Goal: Task Accomplishment & Management: Manage account settings

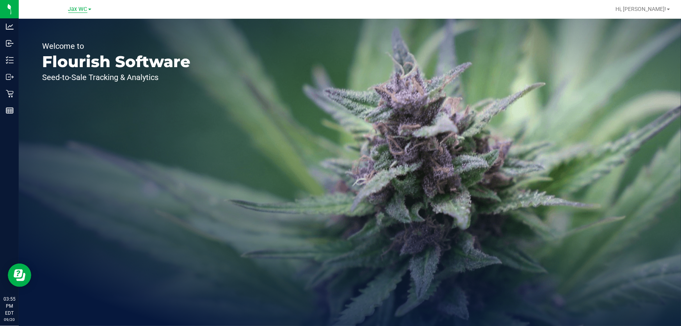
click at [82, 9] on span "Jax WC" at bounding box center [77, 9] width 19 height 7
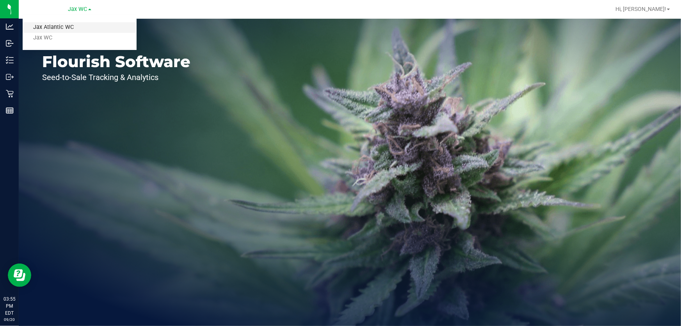
click at [81, 24] on link "Jax Atlantic WC" at bounding box center [80, 27] width 114 height 11
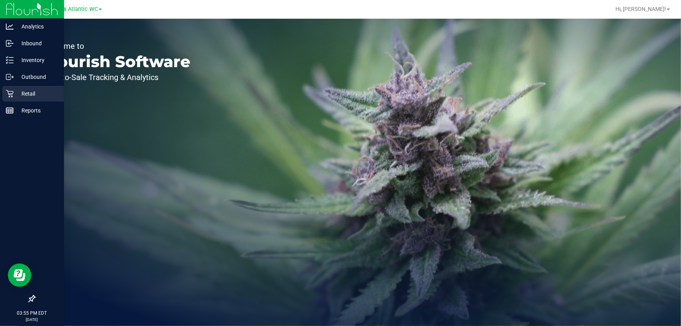
click at [14, 91] on p "Retail" at bounding box center [37, 93] width 47 height 9
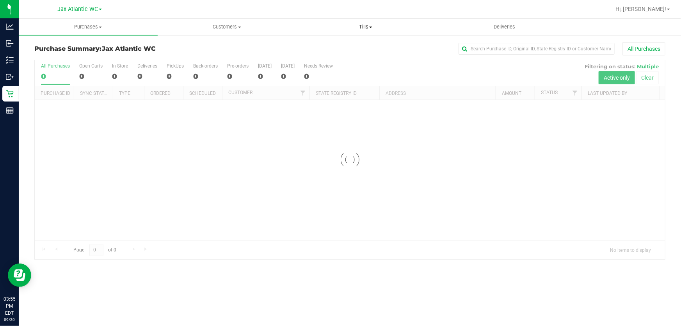
click at [359, 25] on span "Tills" at bounding box center [366, 26] width 138 height 7
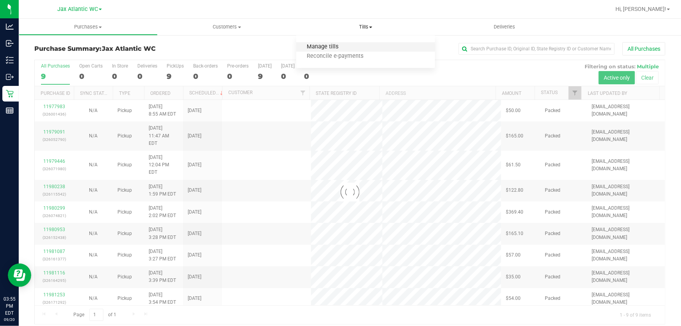
click at [332, 44] on span "Manage tills" at bounding box center [322, 47] width 53 height 7
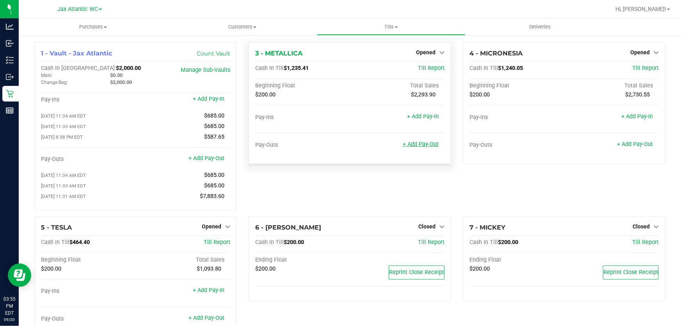
click at [423, 142] on link "+ Add Pay-Out" at bounding box center [421, 144] width 36 height 7
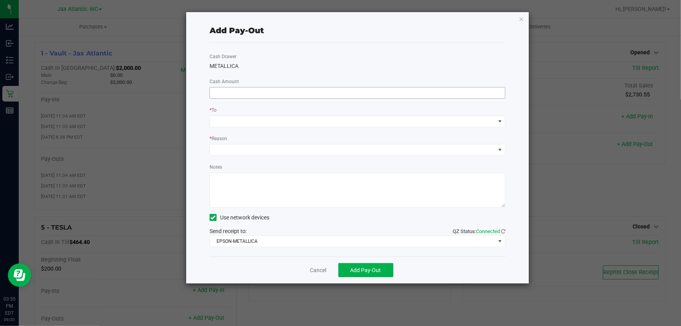
click at [257, 91] on input at bounding box center [357, 92] width 295 height 11
type input "$1,010.00"
click at [292, 70] on div "Cash Drawer METALLICA Cash Amount $1,010.00 * To * Reason Notes Use network dev…" at bounding box center [358, 150] width 296 height 214
click at [248, 127] on span at bounding box center [352, 121] width 285 height 11
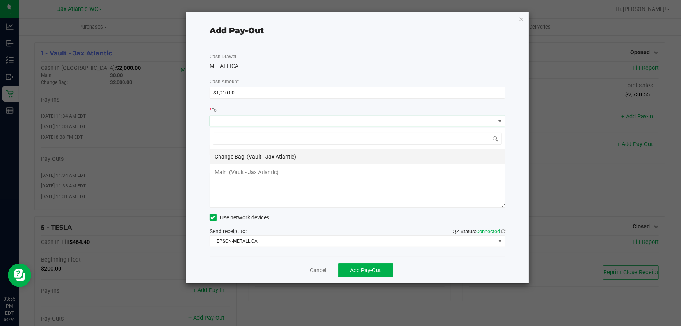
scroll to position [12, 296]
click at [235, 172] on span "(Vault - Jax Atlantic)" at bounding box center [254, 172] width 50 height 6
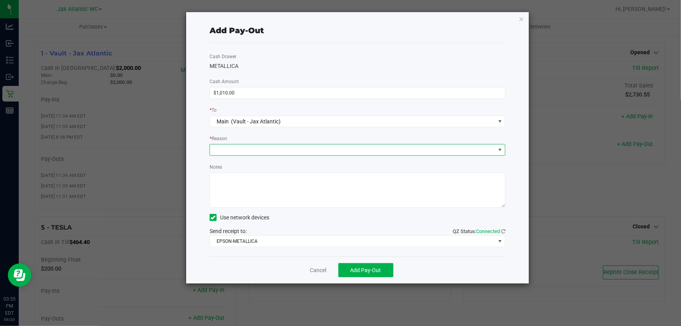
click at [250, 148] on span at bounding box center [352, 149] width 285 height 11
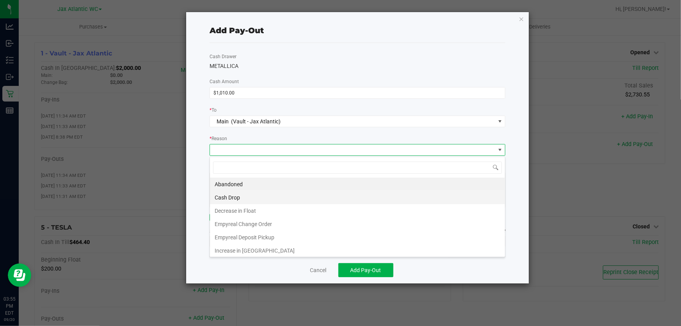
click at [246, 199] on li "Cash Drop" at bounding box center [357, 197] width 295 height 13
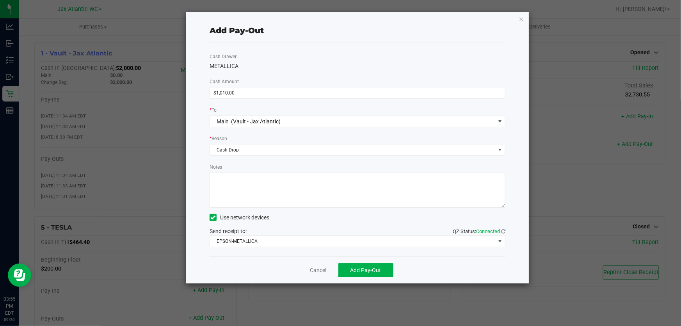
click at [265, 183] on textarea "Notes" at bounding box center [358, 190] width 296 height 35
type textarea "cash drop-AP"
click at [257, 245] on span "EPSON-METALLICA" at bounding box center [352, 241] width 285 height 11
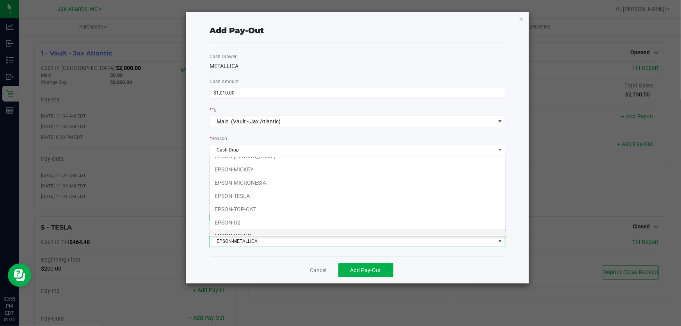
scroll to position [41, 0]
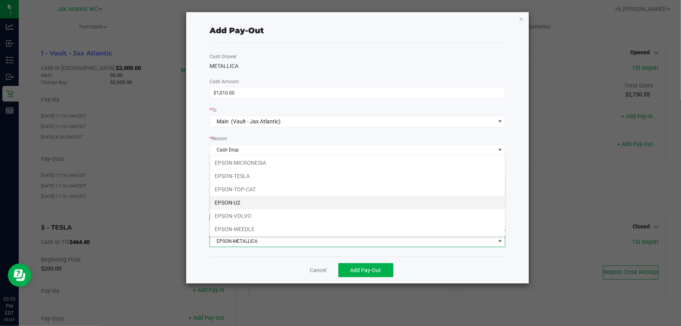
click at [260, 203] on li "EPSON-U2" at bounding box center [357, 202] width 295 height 13
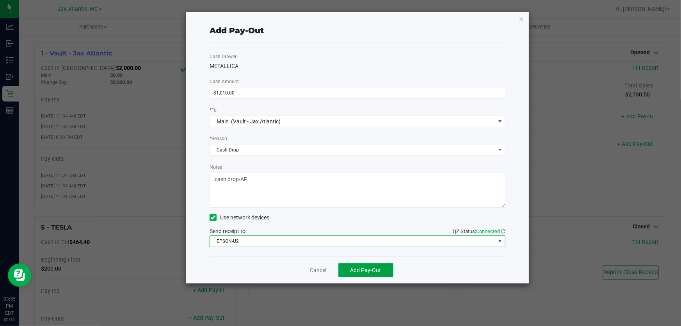
click at [363, 269] on span "Add Pay-Out" at bounding box center [366, 270] width 31 height 6
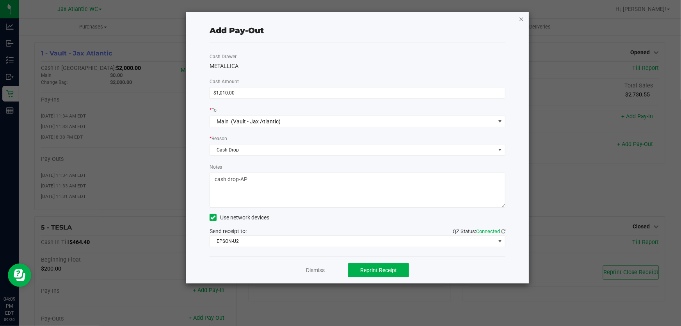
click at [521, 20] on icon "button" at bounding box center [521, 18] width 5 height 9
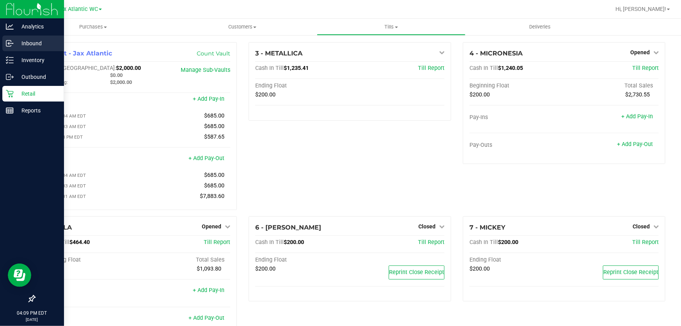
click at [20, 43] on p "Inbound" at bounding box center [37, 43] width 47 height 9
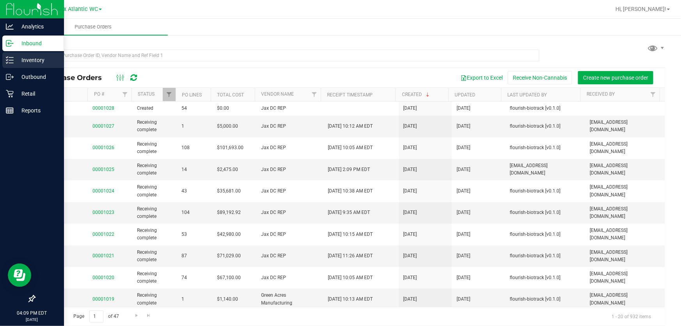
click at [16, 58] on p "Inventory" at bounding box center [37, 59] width 47 height 9
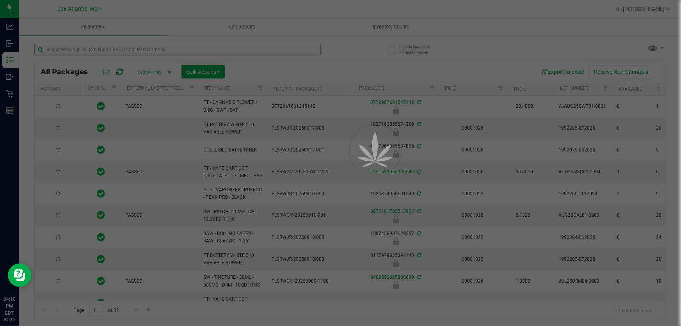
click at [136, 51] on div at bounding box center [340, 163] width 681 height 326
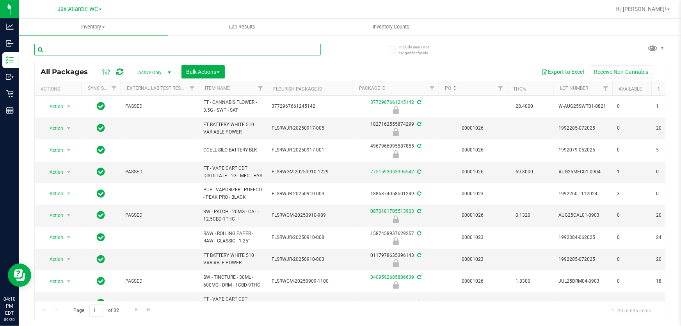
drag, startPoint x: 137, startPoint y: 55, endPoint x: 136, endPoint y: 51, distance: 4.4
click at [136, 51] on input "text" at bounding box center [177, 50] width 287 height 12
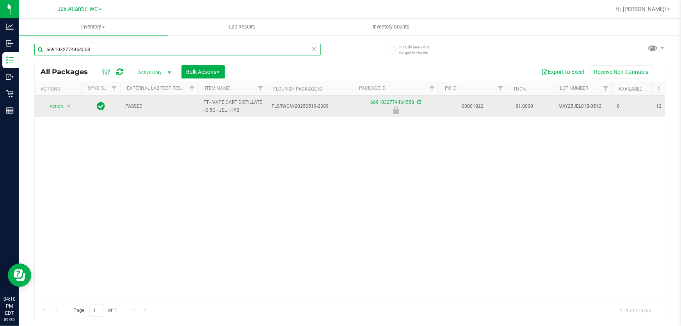
type input "6691032774464558"
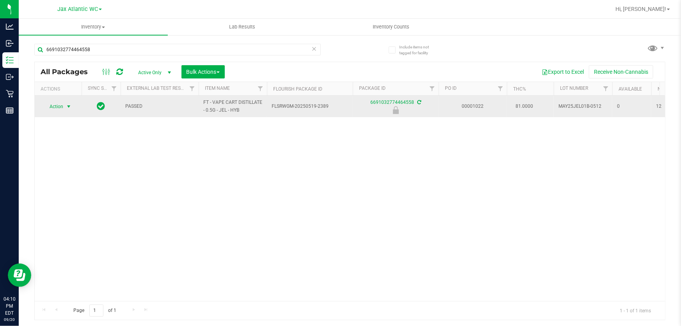
click at [61, 107] on span "Action" at bounding box center [53, 106] width 21 height 11
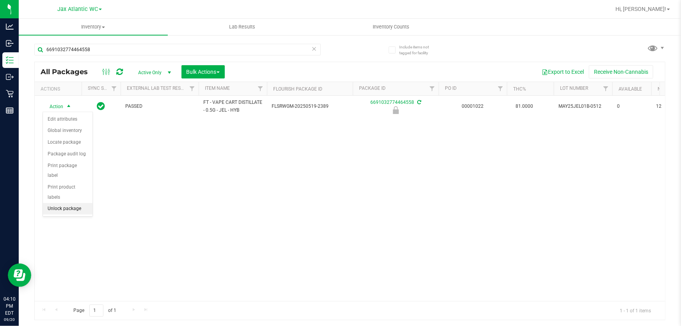
click at [70, 203] on li "Unlock package" at bounding box center [68, 209] width 50 height 12
click at [55, 264] on li "Print package label" at bounding box center [59, 271] width 33 height 32
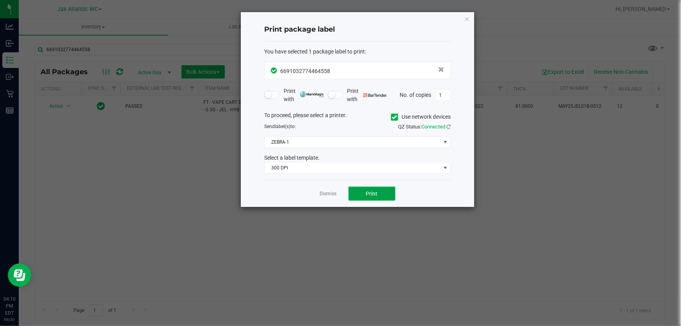
click at [363, 196] on button "Print" at bounding box center [372, 194] width 47 height 14
click at [290, 164] on span "300 DPI" at bounding box center [353, 167] width 176 height 11
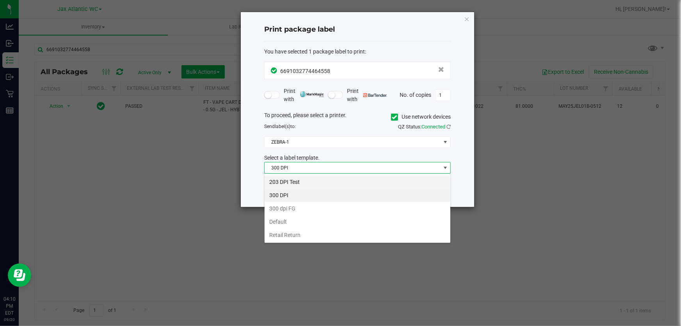
scroll to position [12, 187]
click at [283, 184] on li "203 DPI Test" at bounding box center [358, 181] width 186 height 13
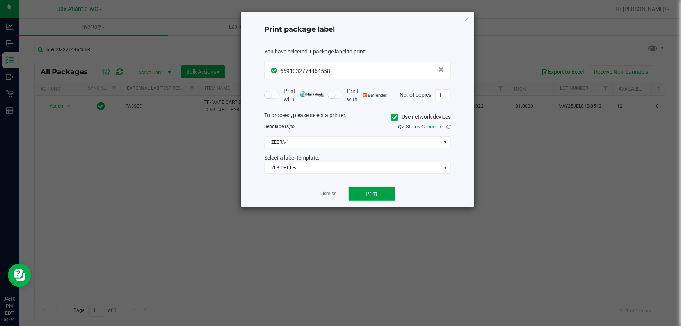
click at [367, 196] on span "Print" at bounding box center [372, 194] width 12 height 6
click at [465, 14] on icon "button" at bounding box center [466, 18] width 5 height 9
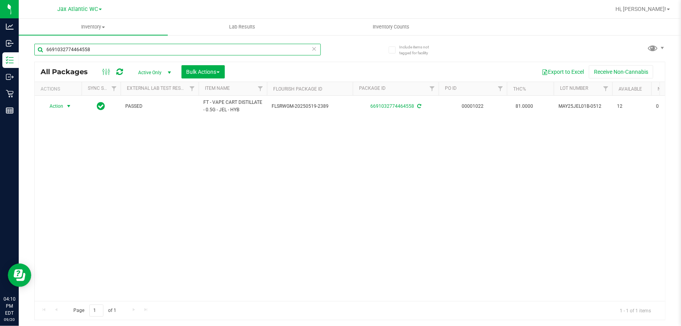
click at [104, 51] on input "6691032774464558" at bounding box center [177, 50] width 287 height 12
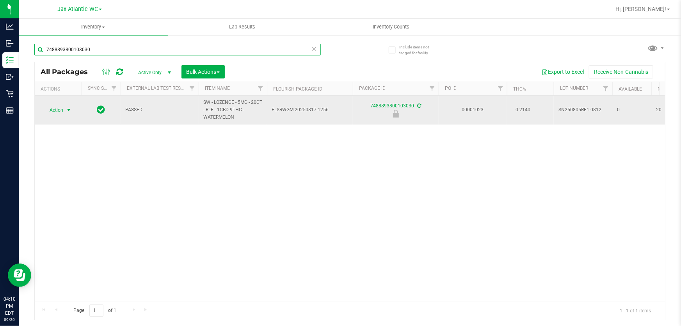
type input "7488893800103030"
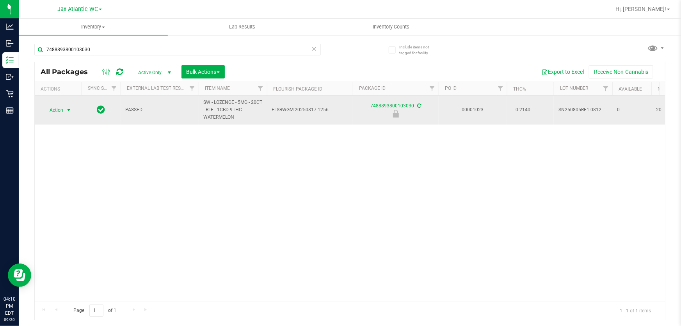
click at [67, 114] on span "select" at bounding box center [69, 110] width 10 height 11
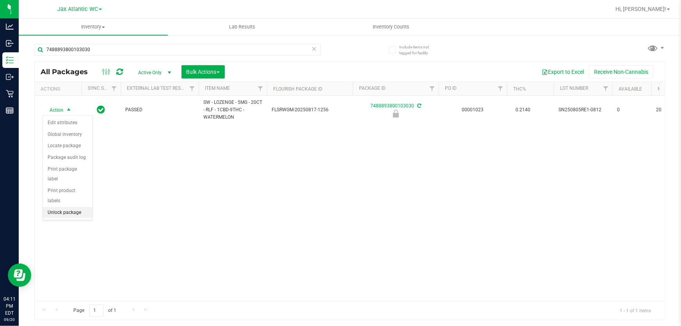
click at [71, 207] on li "Unlock package" at bounding box center [68, 213] width 50 height 12
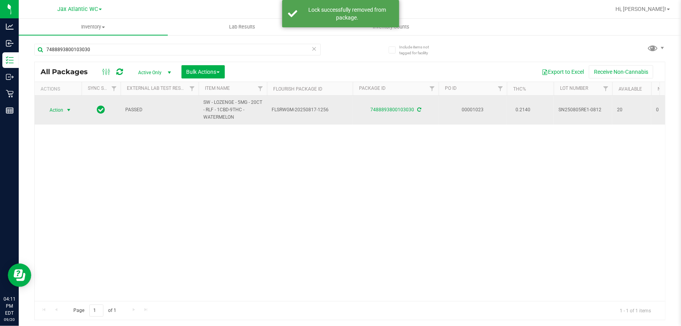
click at [68, 111] on span "select" at bounding box center [69, 110] width 6 height 6
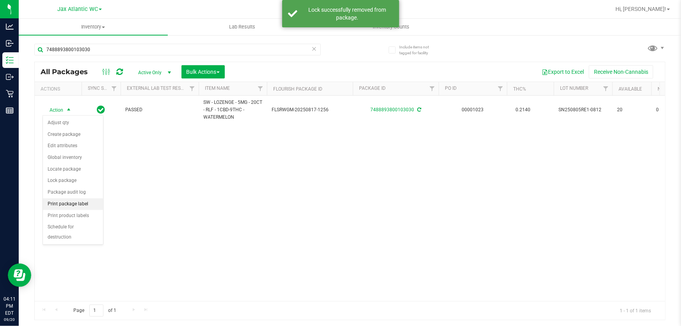
click at [69, 207] on li "Print package label" at bounding box center [73, 204] width 60 height 12
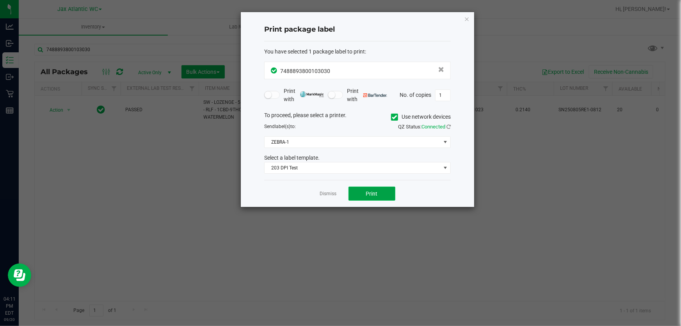
click at [386, 191] on button "Print" at bounding box center [372, 194] width 47 height 14
click at [328, 192] on link "Dismiss" at bounding box center [328, 194] width 17 height 7
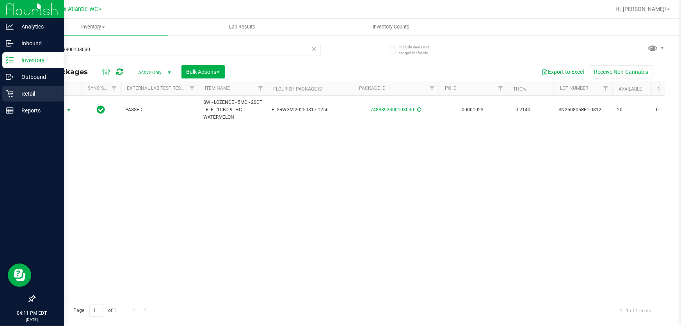
click at [12, 93] on icon at bounding box center [9, 93] width 7 height 7
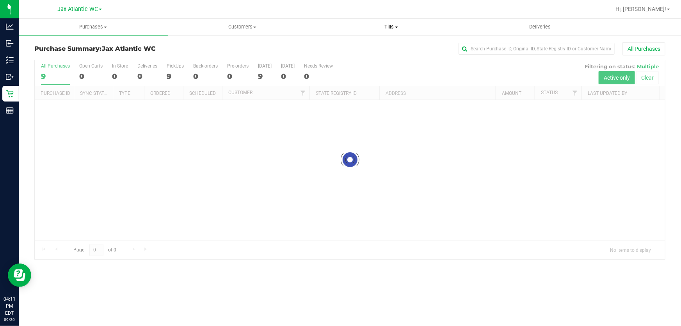
click at [388, 24] on span "Tills" at bounding box center [392, 26] width 148 height 7
click at [369, 43] on li "Manage tills" at bounding box center [391, 47] width 149 height 9
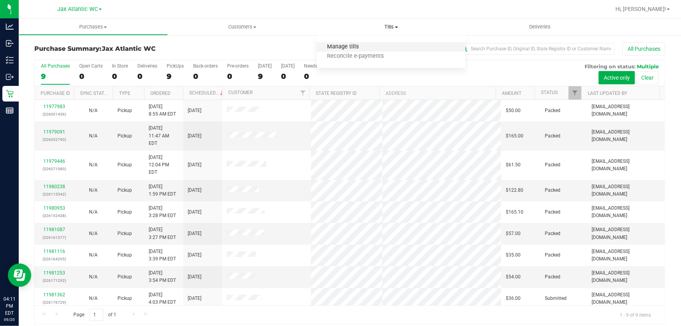
click at [352, 47] on span "Manage tills" at bounding box center [343, 47] width 53 height 7
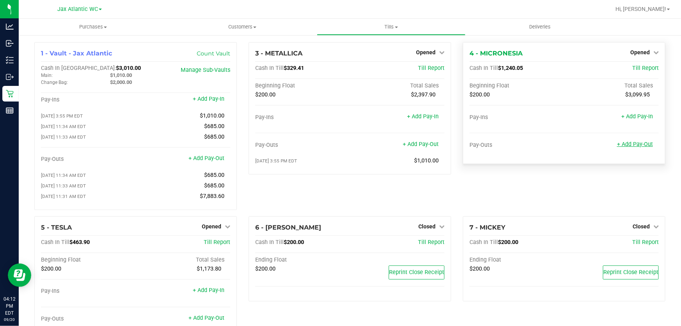
click at [633, 143] on link "+ Add Pay-Out" at bounding box center [635, 144] width 36 height 7
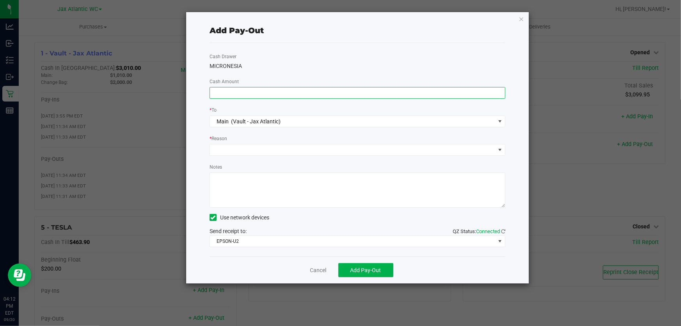
click at [395, 96] on input at bounding box center [357, 92] width 295 height 11
type input "$930.00"
drag, startPoint x: 360, startPoint y: 55, endPoint x: 325, endPoint y: 83, distance: 45.3
click at [360, 54] on div "Cash Drawer MICRONESIA Cash Amount $930.00 * To Main (Vault - Jax Atlantic) * R…" at bounding box center [358, 150] width 296 height 214
click at [269, 155] on span at bounding box center [352, 149] width 285 height 11
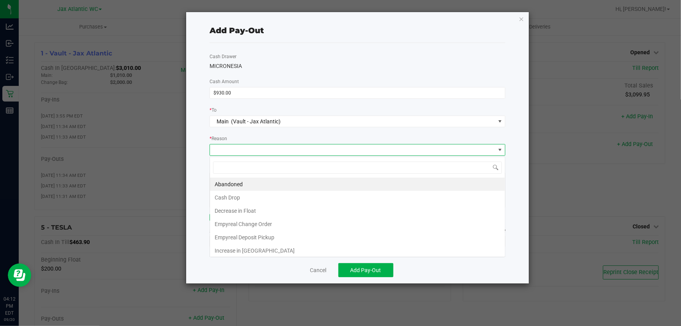
scroll to position [12, 296]
click at [254, 203] on li "Cash Drop" at bounding box center [357, 197] width 295 height 13
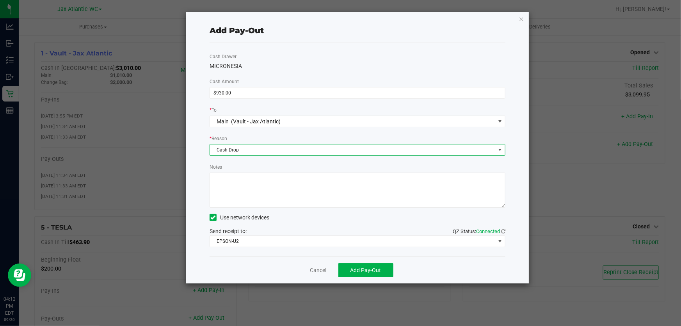
click at [266, 194] on textarea "Notes" at bounding box center [358, 190] width 296 height 35
type textarea "cash drop-AP"
click at [366, 266] on button "Add Pay-Out" at bounding box center [366, 270] width 55 height 14
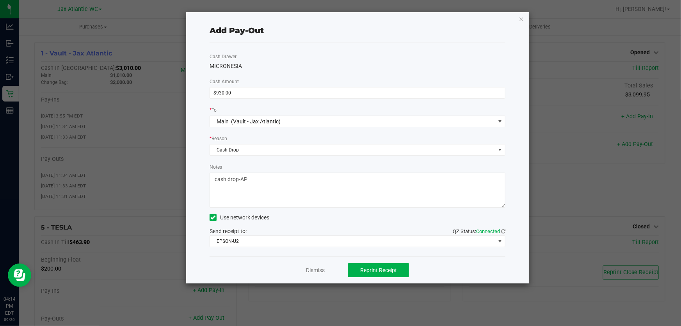
click at [310, 276] on div "Dismiss Reprint Receipt" at bounding box center [358, 270] width 296 height 27
click at [312, 273] on link "Dismiss" at bounding box center [315, 270] width 19 height 8
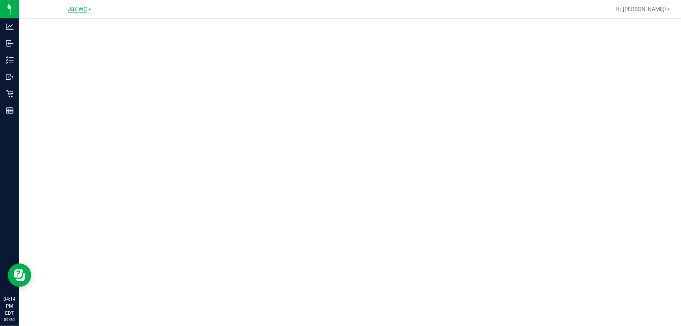
click at [82, 8] on span "Jax WC" at bounding box center [77, 9] width 19 height 7
click at [78, 21] on ul "Jax Atlantic WC Jax WC" at bounding box center [80, 32] width 114 height 35
click at [78, 14] on div "Jax WC Jax Atlantic WC Jax WC" at bounding box center [80, 9] width 114 height 12
click at [79, 11] on span "Jax WC" at bounding box center [77, 9] width 19 height 7
click at [76, 23] on link "Jax Atlantic WC" at bounding box center [80, 27] width 114 height 11
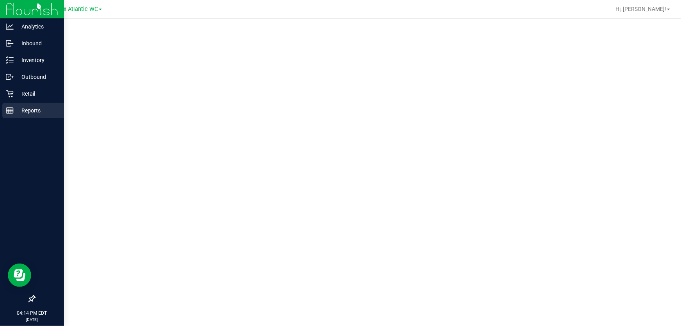
click at [32, 111] on p "Reports" at bounding box center [37, 110] width 47 height 9
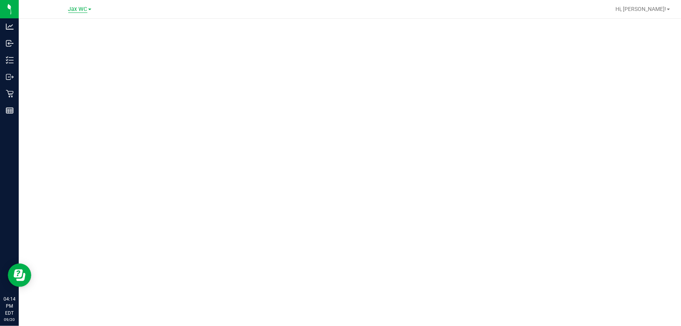
click at [77, 8] on span "Jax WC" at bounding box center [77, 9] width 19 height 7
click at [69, 25] on link "Jax Atlantic WC" at bounding box center [80, 27] width 114 height 11
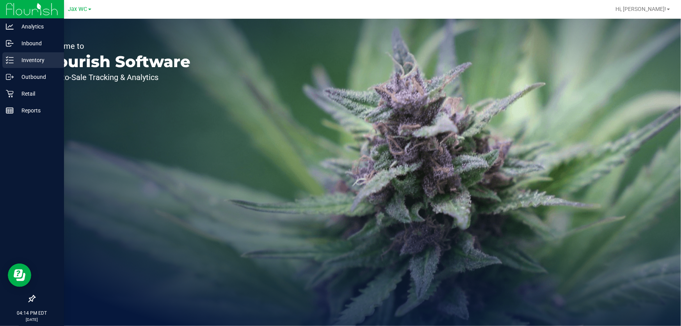
click at [16, 61] on p "Inventory" at bounding box center [37, 59] width 47 height 9
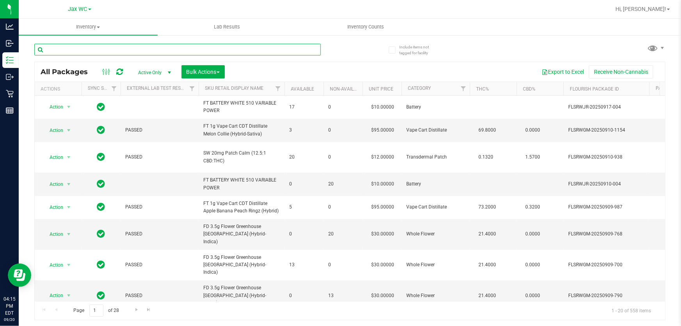
click at [128, 55] on input "text" at bounding box center [177, 50] width 287 height 12
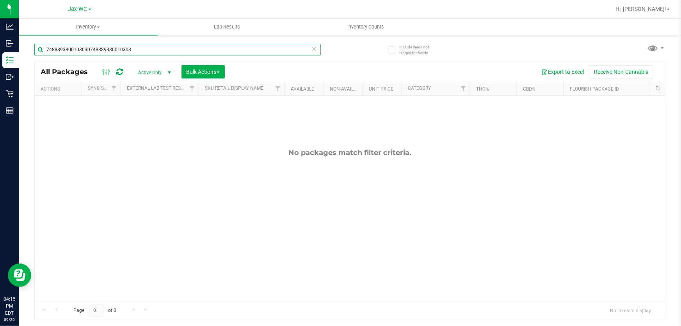
type input "74888938001030307488893800103030"
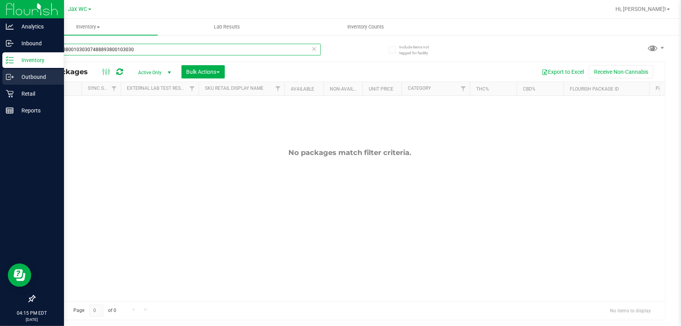
drag, startPoint x: 131, startPoint y: 49, endPoint x: 20, endPoint y: 77, distance: 114.3
click at [0, 70] on div "Analytics Inbound Inventory Outbound Retail Reports 04:15 PM EDT [DATE] 09/20 J…" at bounding box center [340, 163] width 681 height 326
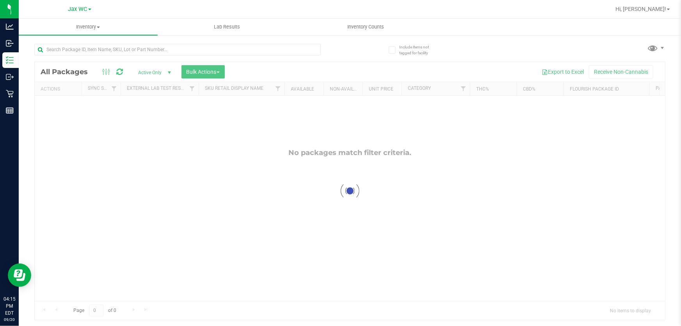
click at [77, 12] on div "Jax WC" at bounding box center [79, 8] width 23 height 9
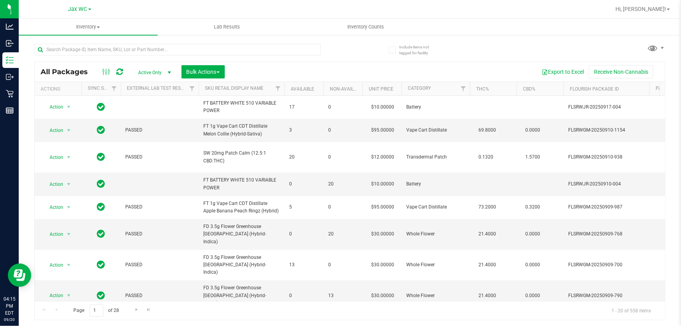
click at [89, 11] on link "Jax WC" at bounding box center [79, 8] width 23 height 7
click at [70, 29] on link "Jax Atlantic WC" at bounding box center [80, 27] width 114 height 11
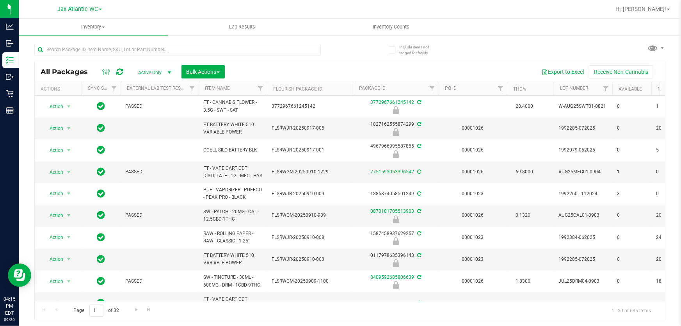
click at [97, 56] on div at bounding box center [177, 53] width 287 height 18
click at [98, 52] on input "text" at bounding box center [177, 50] width 287 height 12
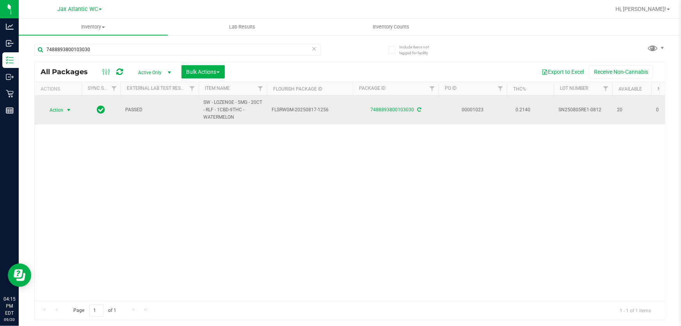
click at [62, 109] on span "Action" at bounding box center [53, 110] width 21 height 11
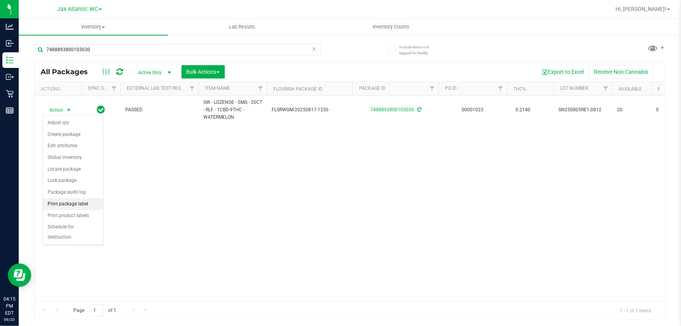
click at [80, 207] on li "Print package label" at bounding box center [73, 204] width 60 height 12
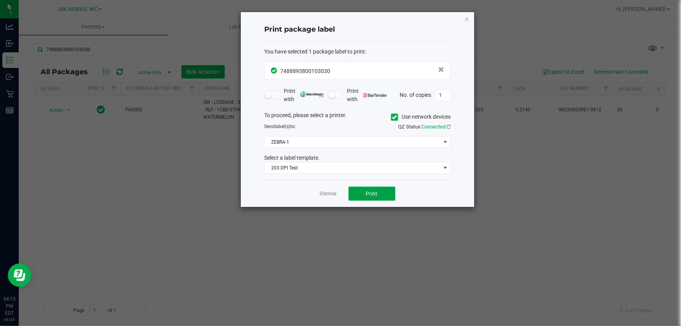
click at [366, 198] on button "Print" at bounding box center [372, 194] width 47 height 14
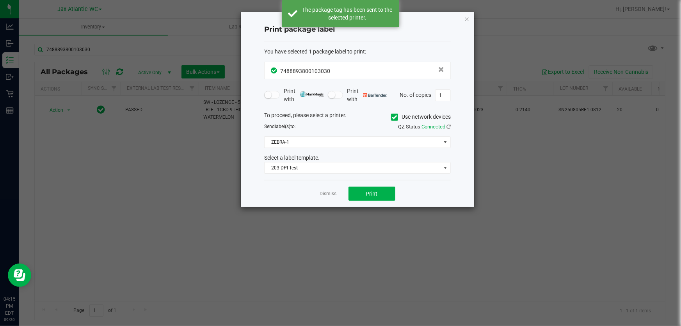
click at [470, 20] on div "Print package label You have selected 1 package label to print : 74888938001030…" at bounding box center [358, 109] width 234 height 195
click at [469, 19] on icon "button" at bounding box center [466, 18] width 5 height 9
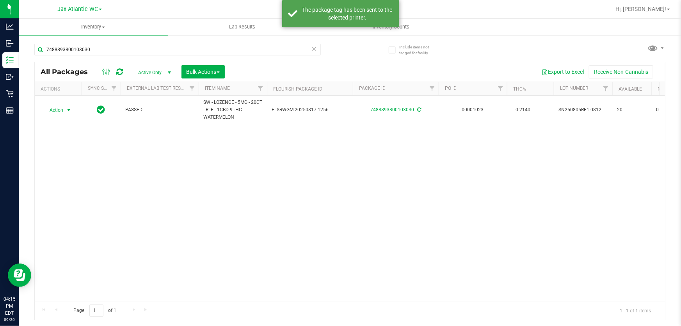
click at [169, 147] on div "Action Action Adjust qty Create package Edit attributes Global inventory Locate…" at bounding box center [350, 198] width 631 height 205
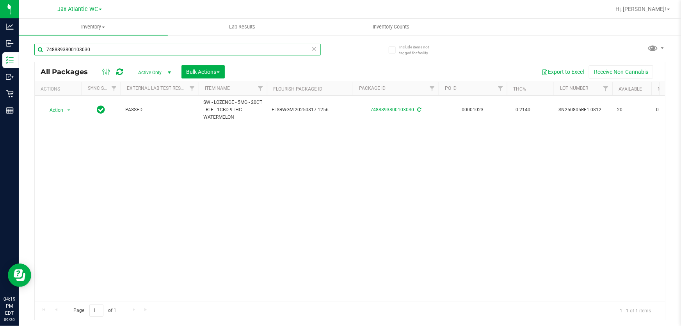
click at [115, 50] on input "7488893800103030" at bounding box center [177, 50] width 287 height 12
click at [114, 50] on input "7488893800103030" at bounding box center [177, 50] width 287 height 12
click at [116, 50] on input "7488893800103030" at bounding box center [177, 50] width 287 height 12
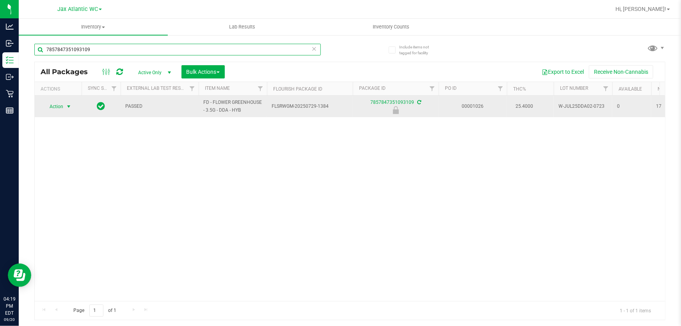
type input "7857847351093109"
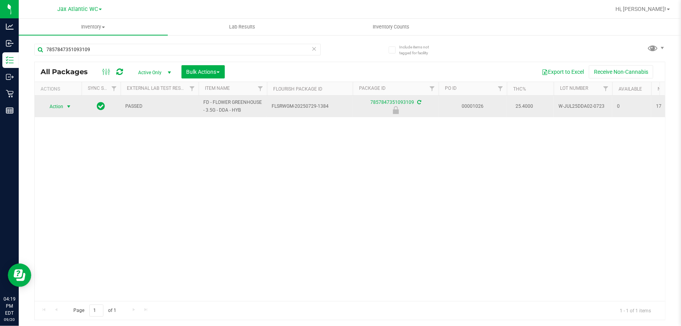
click at [64, 104] on span "select" at bounding box center [69, 106] width 10 height 11
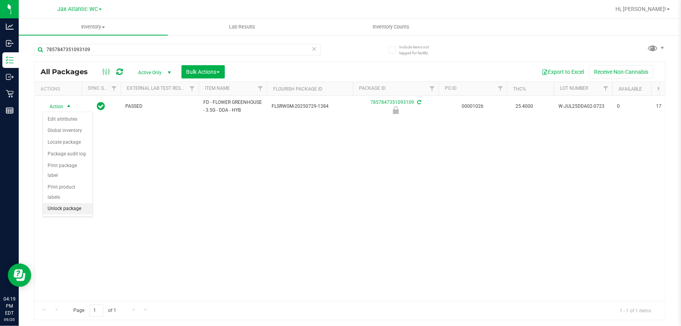
click at [72, 203] on li "Unlock package" at bounding box center [68, 209] width 50 height 12
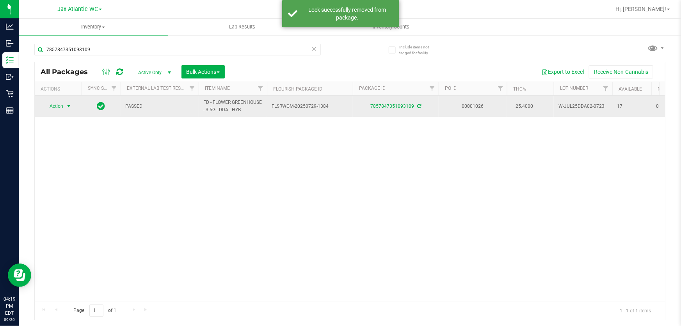
click at [69, 107] on span "select" at bounding box center [69, 106] width 6 height 6
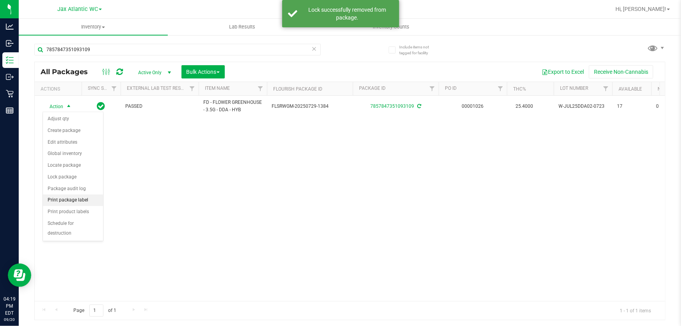
click at [83, 200] on li "Print package label" at bounding box center [73, 200] width 60 height 12
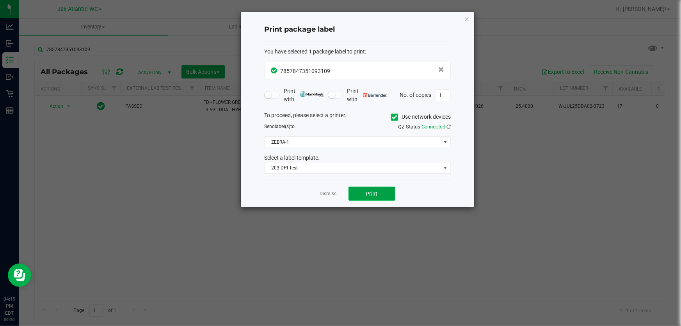
click at [368, 196] on span "Print" at bounding box center [372, 194] width 12 height 6
click at [332, 192] on link "Dismiss" at bounding box center [328, 194] width 17 height 7
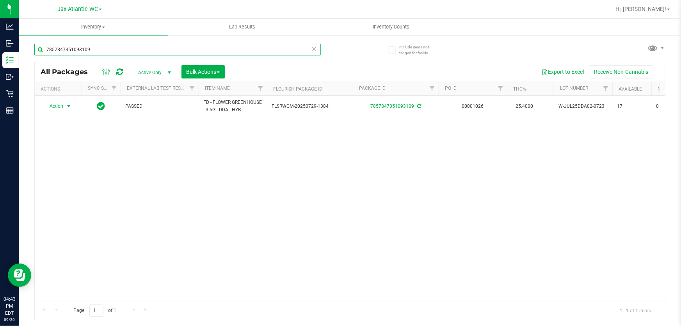
click at [95, 52] on input "7857847351093109" at bounding box center [177, 50] width 287 height 12
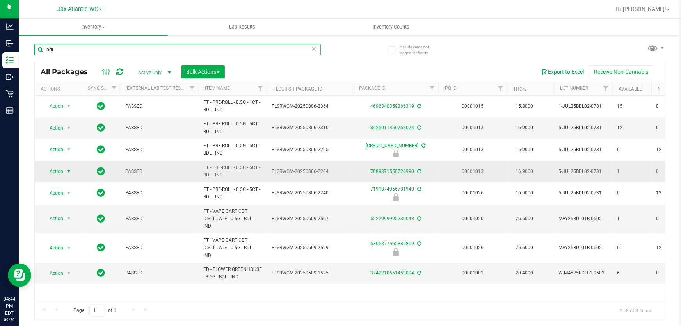
type input "bdl"
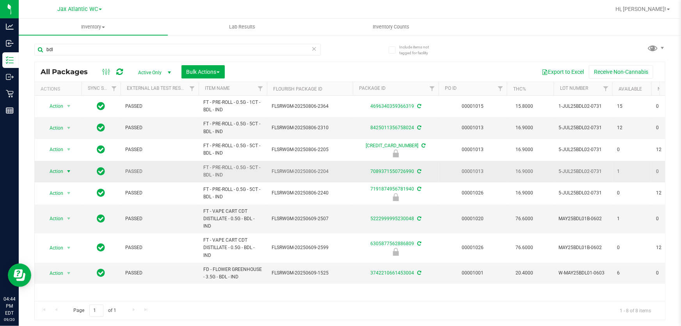
click at [55, 171] on span "Action" at bounding box center [53, 171] width 21 height 11
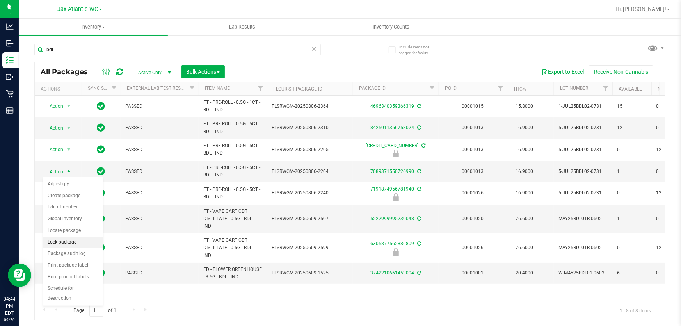
click at [75, 244] on li "Lock package" at bounding box center [73, 243] width 60 height 12
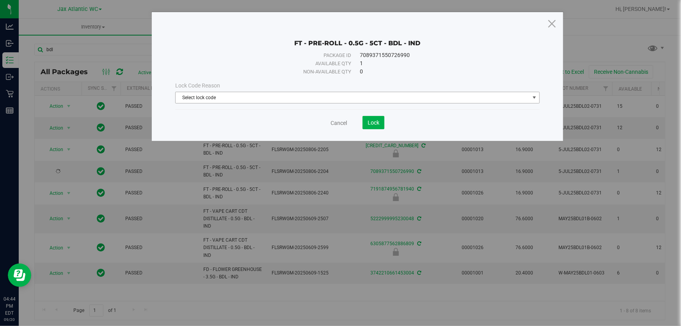
click at [223, 98] on span "Select lock code" at bounding box center [353, 97] width 354 height 11
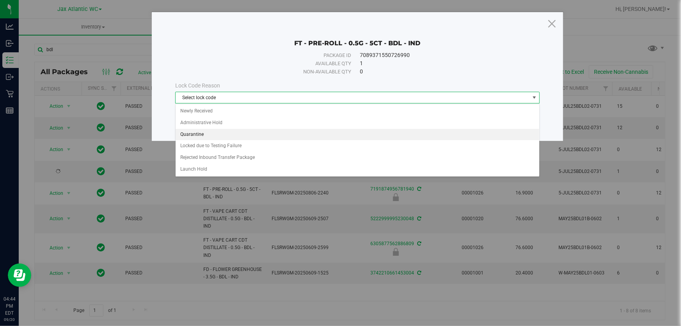
click at [217, 137] on li "Quarantine" at bounding box center [358, 135] width 364 height 12
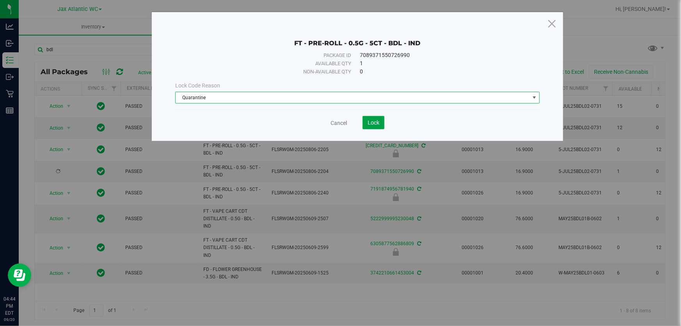
click at [372, 124] on span "Lock" at bounding box center [374, 123] width 12 height 6
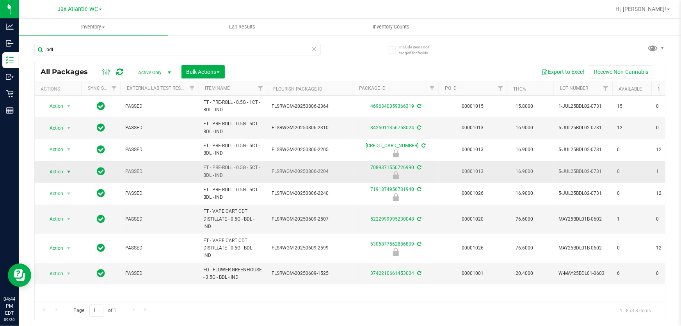
click at [61, 172] on span "Action" at bounding box center [53, 171] width 21 height 11
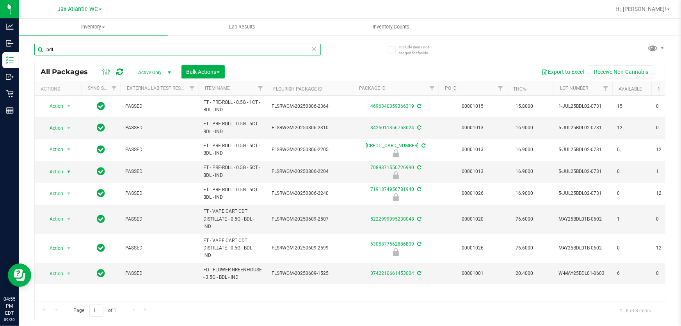
click at [78, 53] on input "bdl" at bounding box center [177, 50] width 287 height 12
type input "swt"
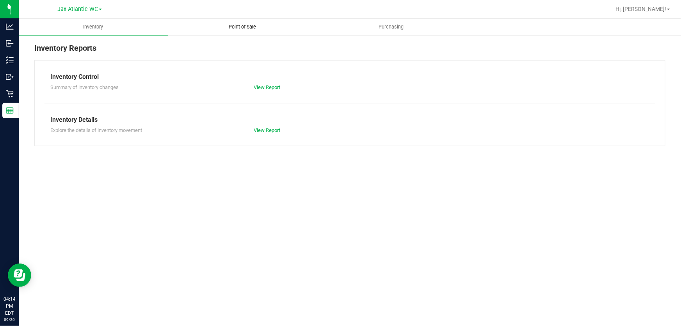
click at [248, 25] on span "Point of Sale" at bounding box center [242, 26] width 48 height 7
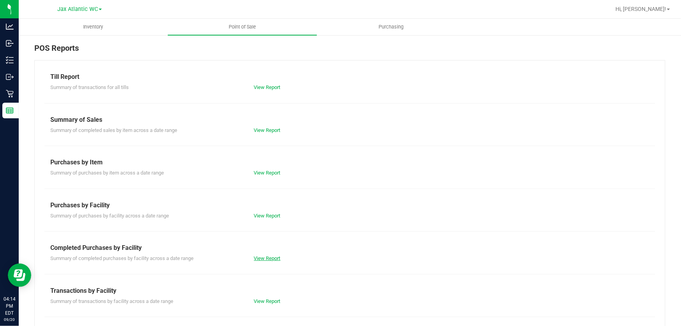
click at [262, 257] on link "View Report" at bounding box center [267, 258] width 27 height 6
